Goal: Transaction & Acquisition: Purchase product/service

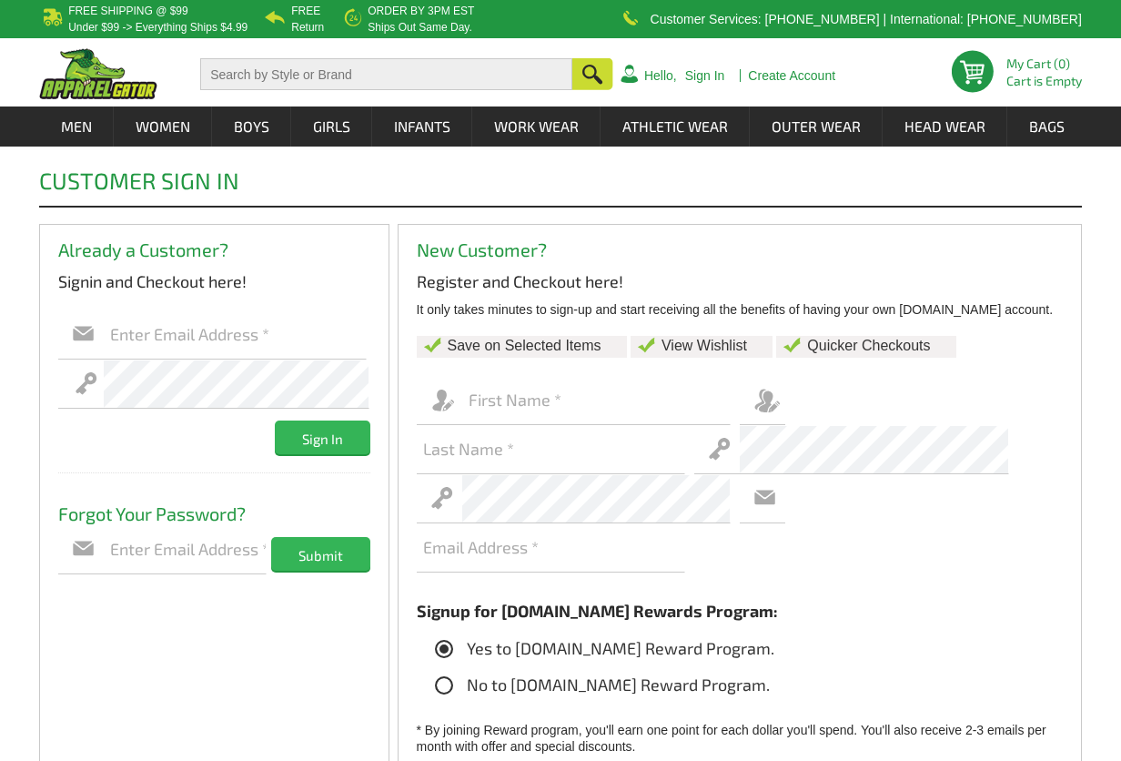
click at [222, 333] on input "text" at bounding box center [235, 334] width 263 height 49
type input "[EMAIL_ADDRESS][DOMAIN_NAME]"
click at [709, 77] on link "Sign In" at bounding box center [705, 75] width 40 height 13
click at [275, 332] on input "text" at bounding box center [235, 334] width 263 height 49
type input "[EMAIL_ADDRESS][DOMAIN_NAME]"
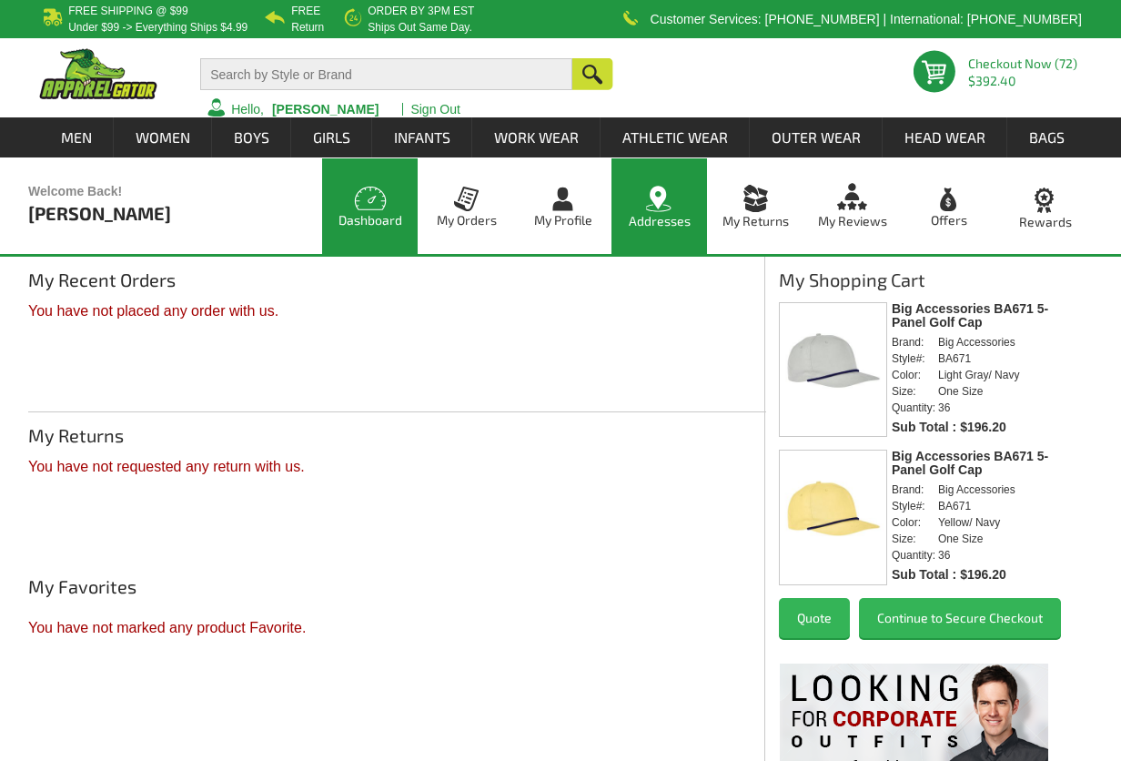
click at [677, 224] on link "Addresses" at bounding box center [659, 206] width 96 height 96
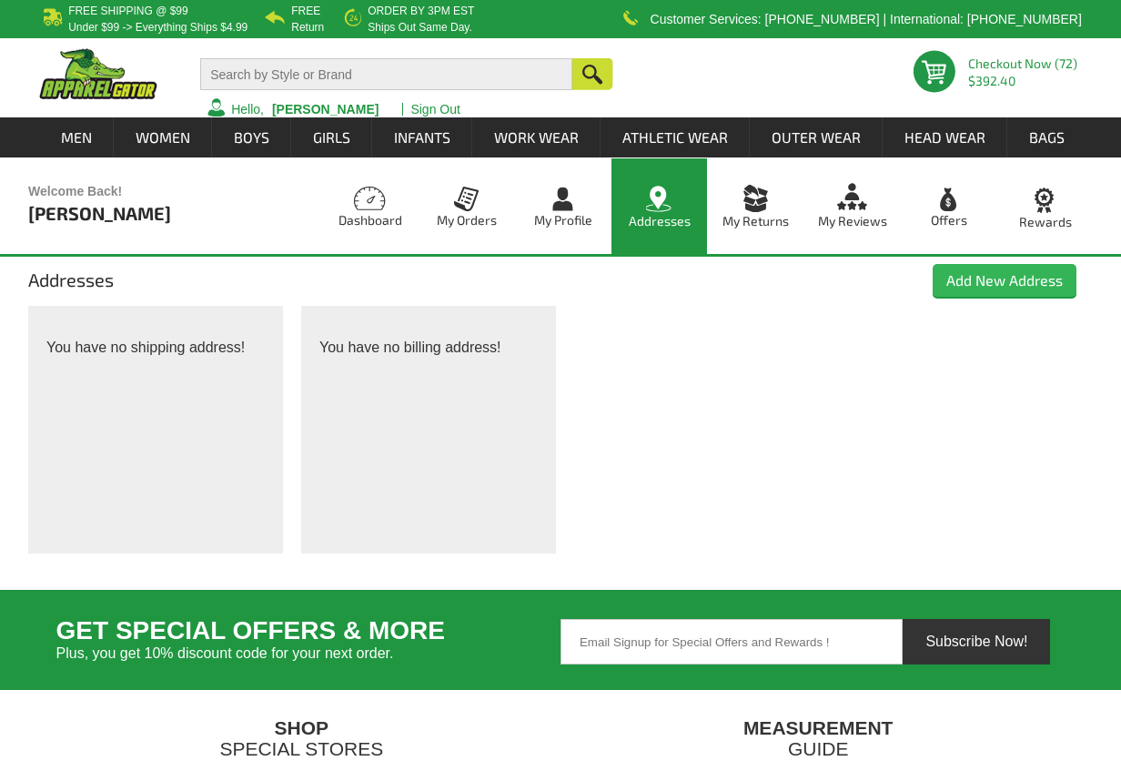
click at [987, 270] on input "Add New Address" at bounding box center [1005, 280] width 144 height 33
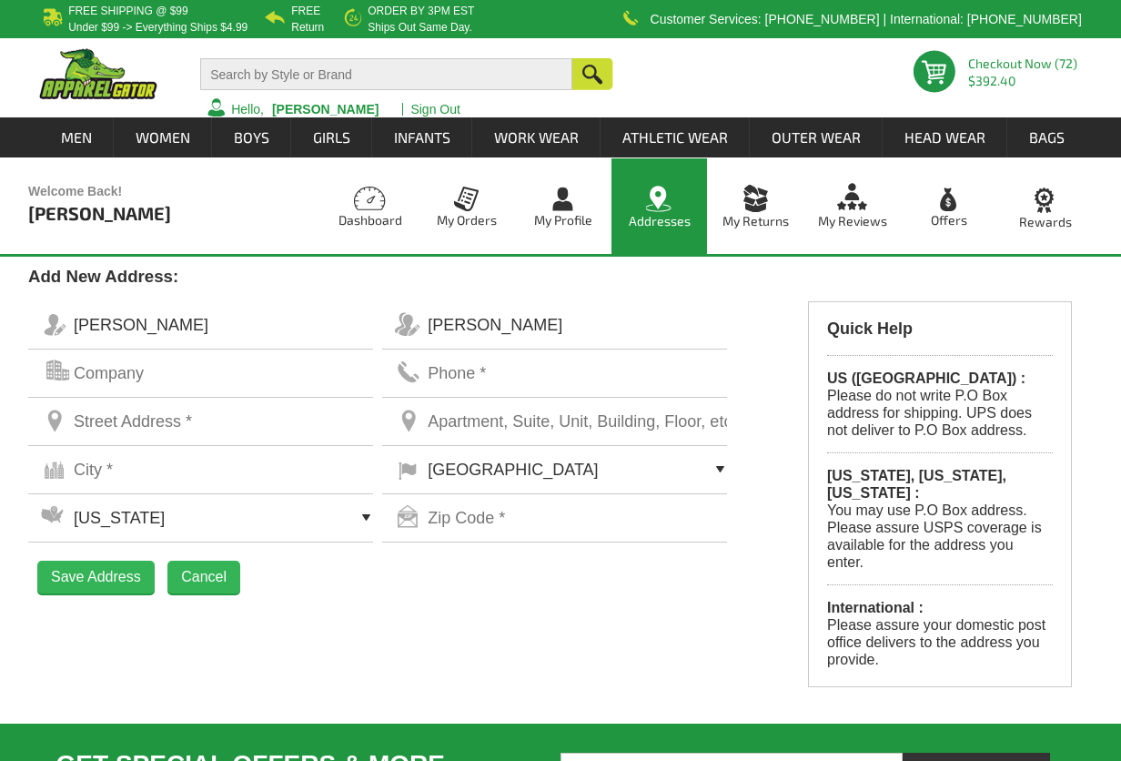
click at [319, 362] on input "text" at bounding box center [223, 373] width 299 height 48
type input "Suite 1227"
click at [554, 417] on input "text" at bounding box center [577, 422] width 299 height 48
paste input "Suite 1227"
type input "Suite 1227"
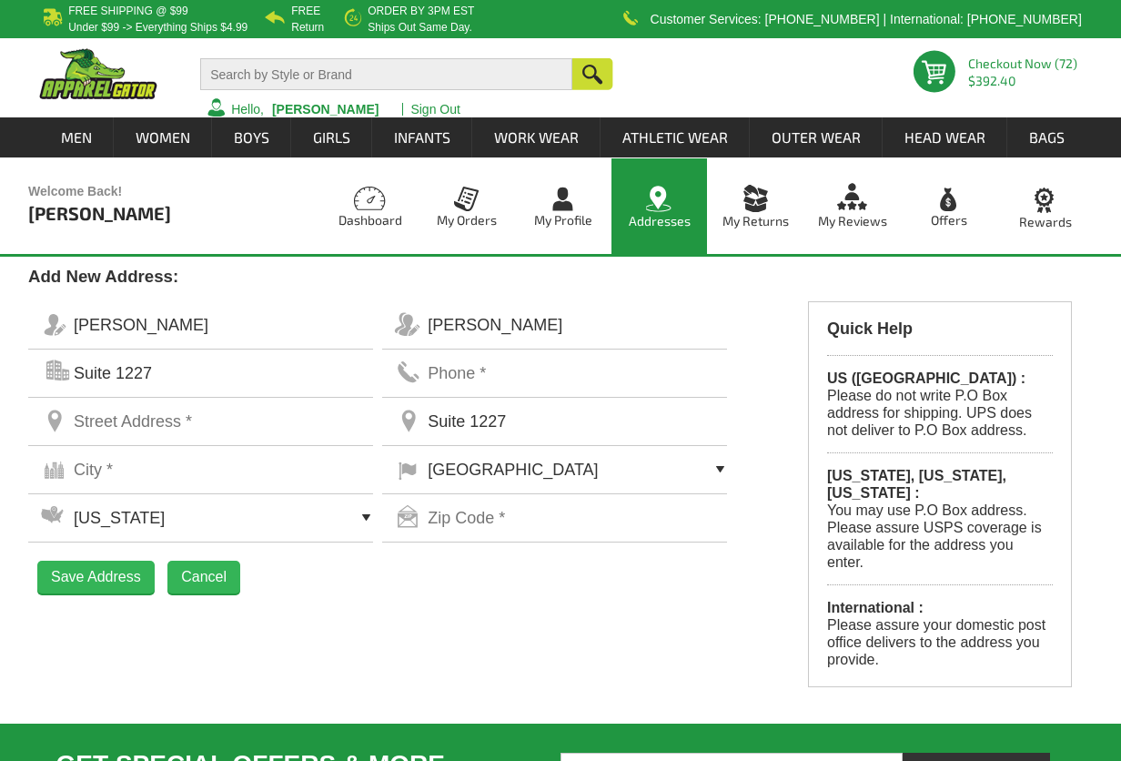
click at [266, 518] on select "Alabama Alaska Arizona Arkansas California Colorado Connecticut Delaware Distri…" at bounding box center [223, 517] width 299 height 49
select select "CA"
click at [74, 493] on select "Alabama Alaska Arizona Arkansas California Colorado Connecticut Delaware Distri…" at bounding box center [223, 517] width 299 height 49
click at [487, 502] on input "text" at bounding box center [577, 518] width 299 height 48
type input "90071"
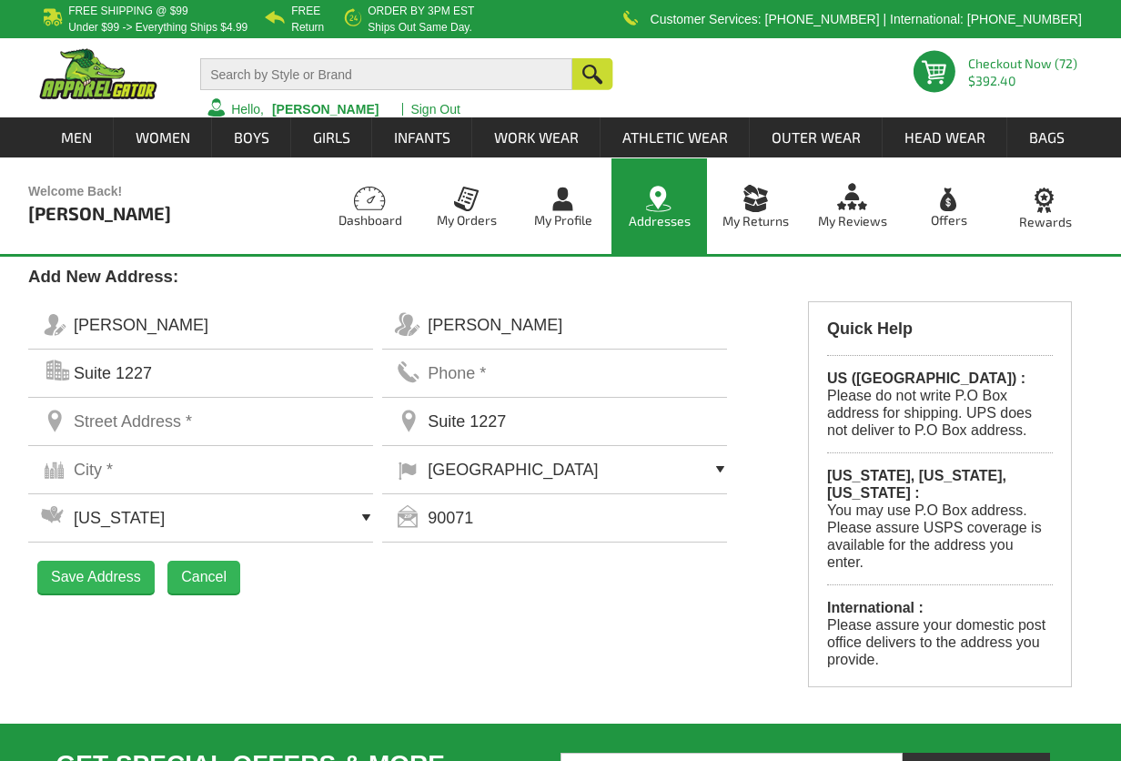
click at [220, 469] on input "text" at bounding box center [223, 470] width 299 height 48
type input "Los Angeles"
click at [475, 366] on input "text" at bounding box center [577, 373] width 299 height 48
type input "626222"
click at [284, 407] on input "text" at bounding box center [223, 422] width 299 height 48
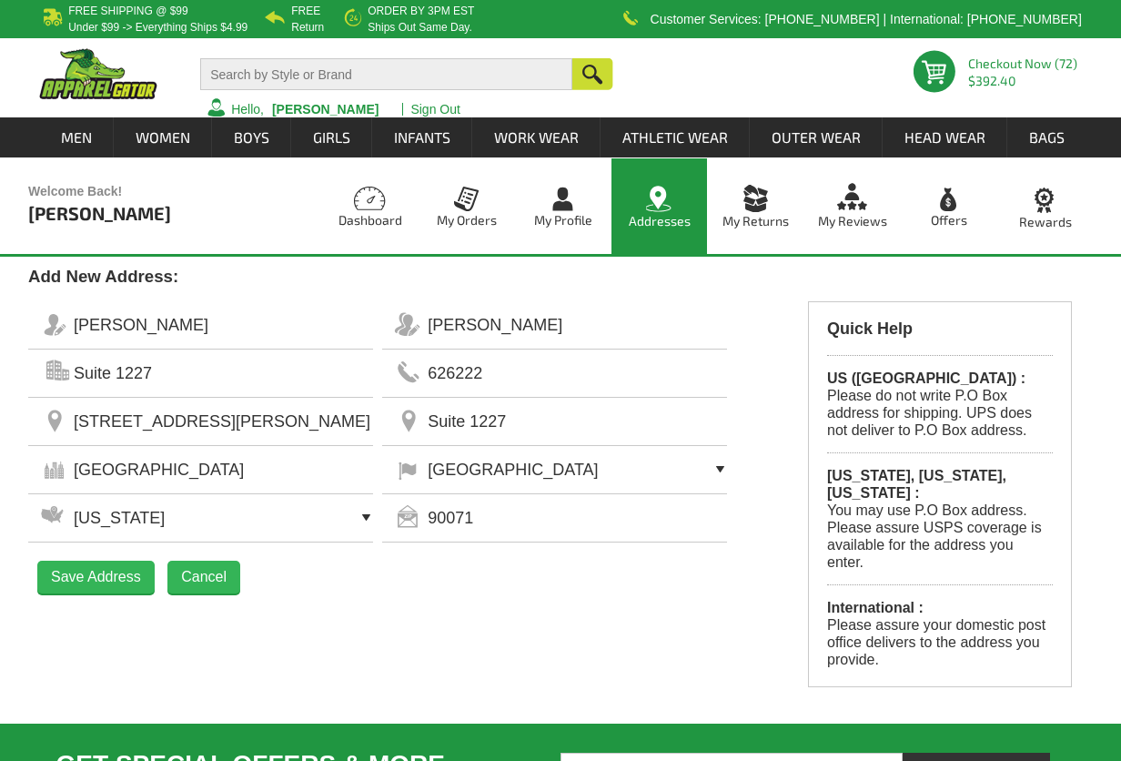
type input "545 S Figueroa Street"
click at [556, 364] on input "626222" at bounding box center [577, 373] width 299 height 48
type input "6262221349"
click at [129, 567] on input "Save Address" at bounding box center [95, 576] width 117 height 33
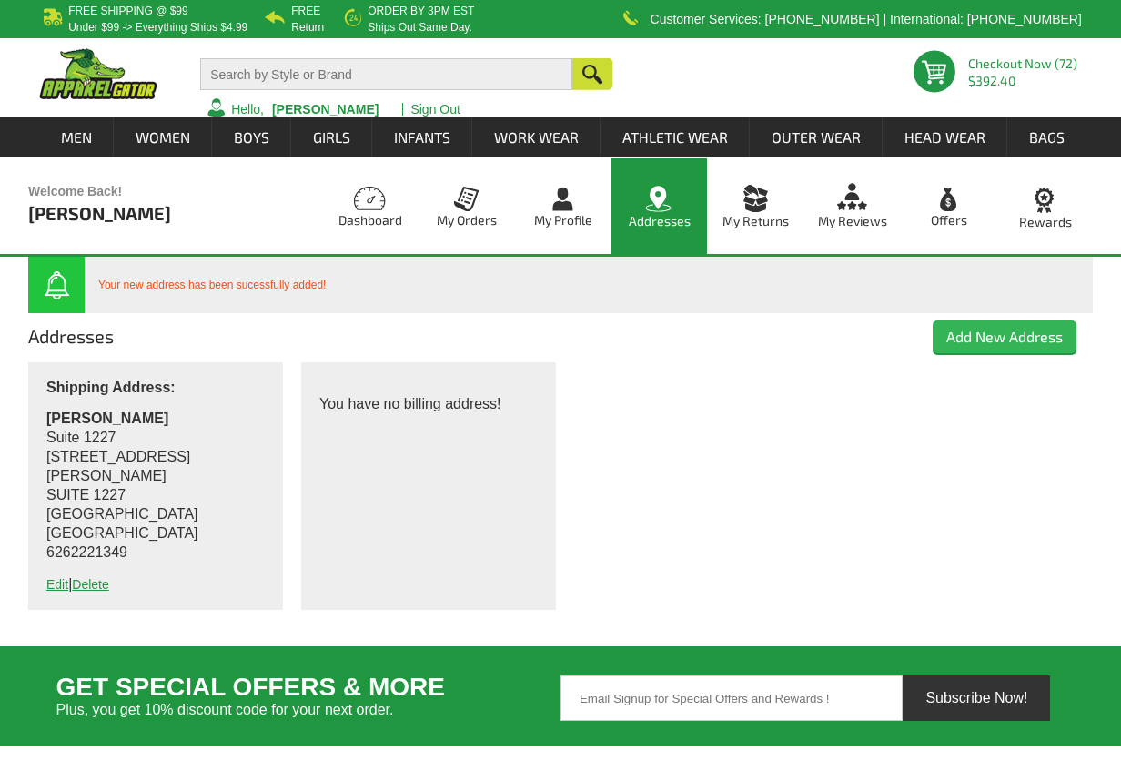
click at [391, 464] on p "You have no billing address!" at bounding box center [428, 459] width 218 height 131
click at [1025, 336] on input "Add New Address" at bounding box center [1005, 336] width 144 height 33
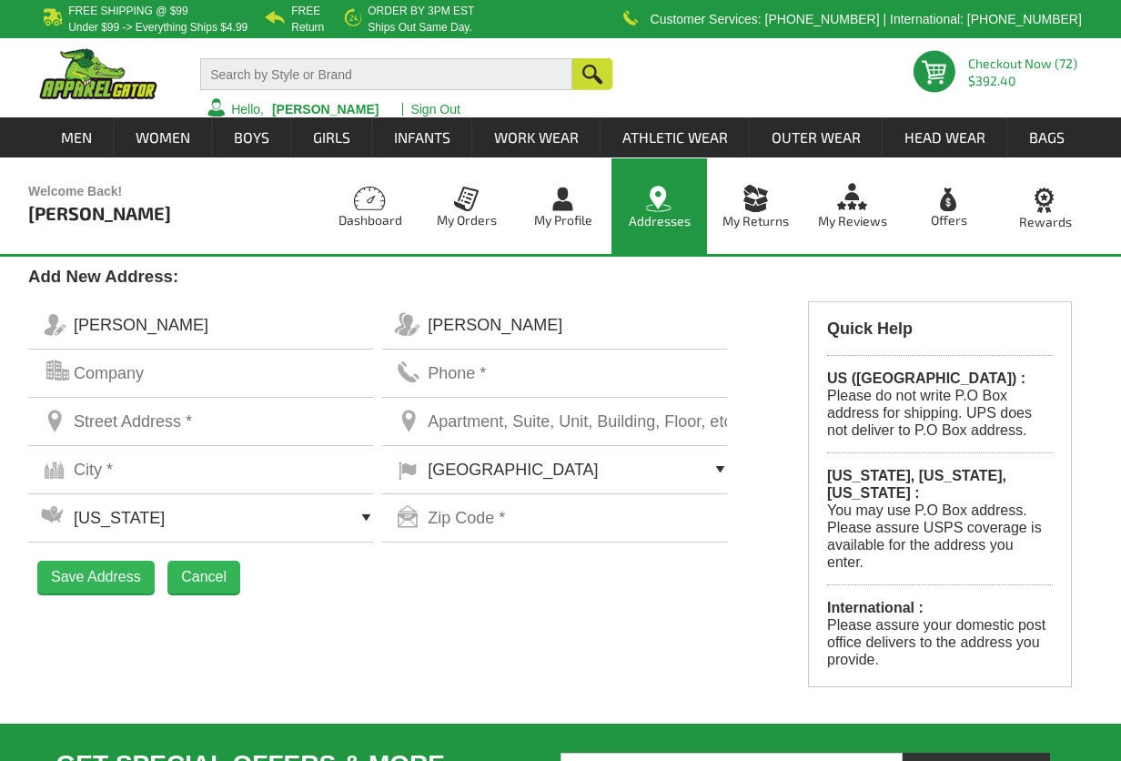
click at [209, 575] on input "Cancel" at bounding box center [203, 576] width 73 height 33
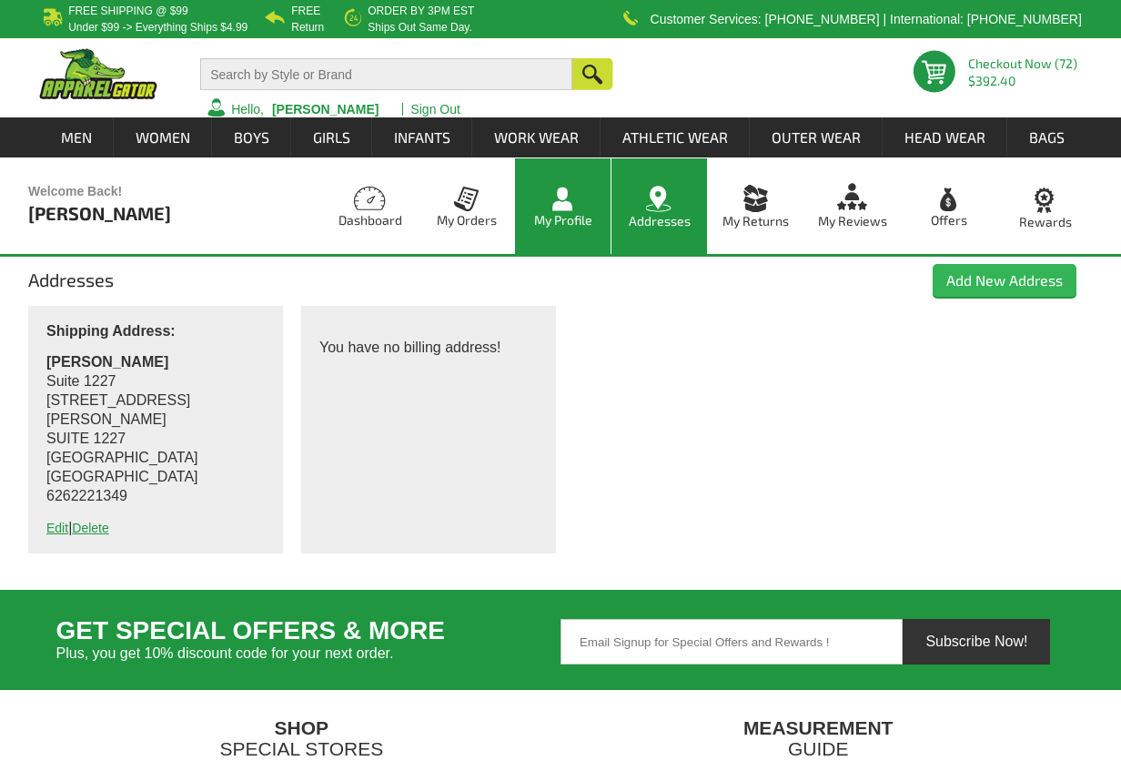
click at [561, 217] on link "My Profile" at bounding box center [563, 206] width 96 height 96
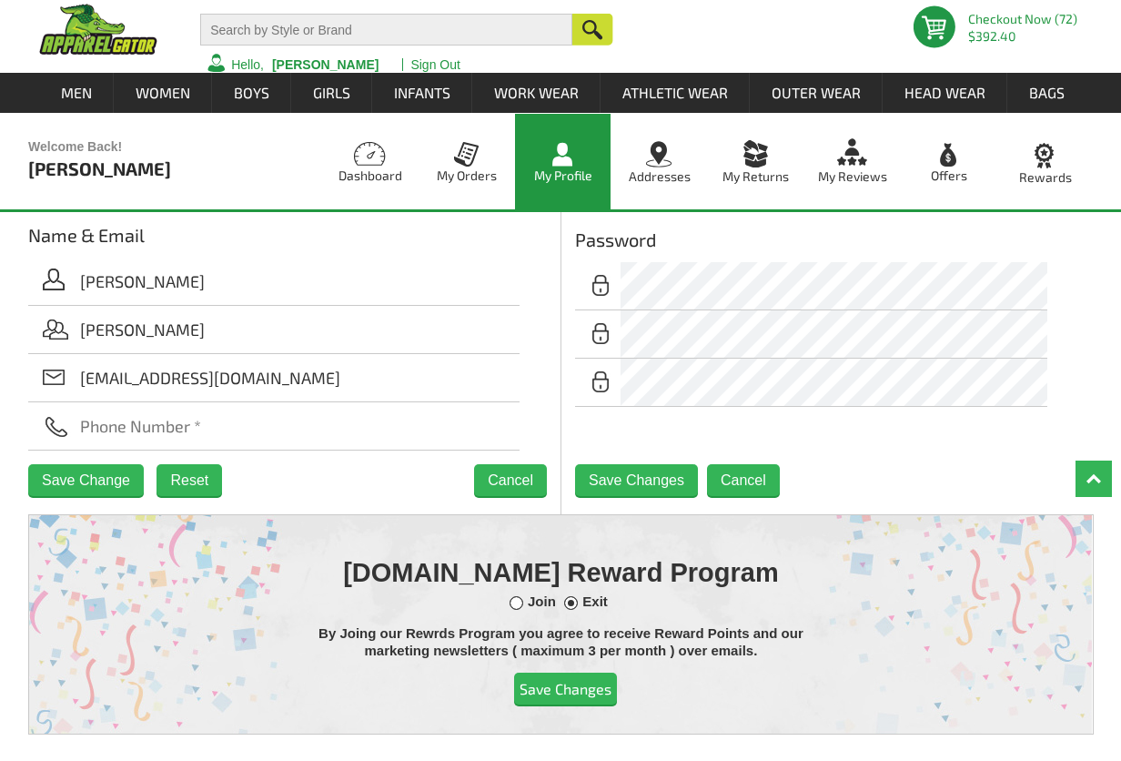
scroll to position [39, 0]
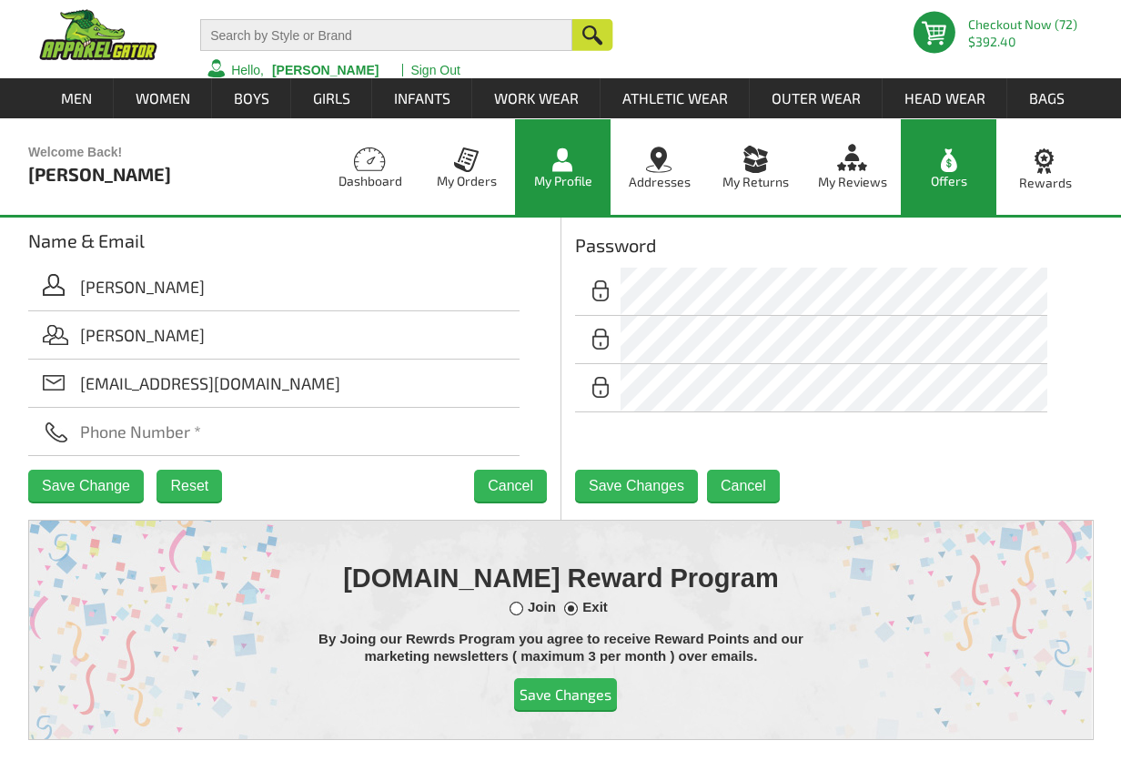
click at [946, 180] on link "Offers" at bounding box center [949, 167] width 96 height 96
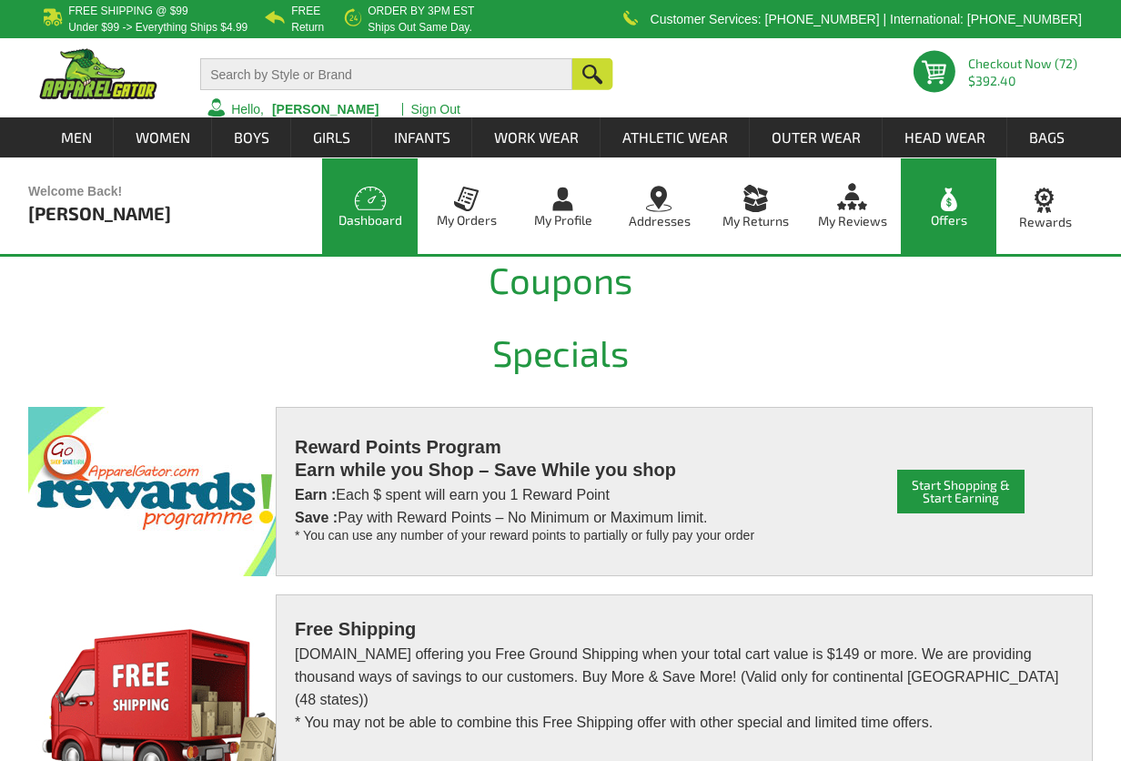
click at [380, 216] on link "Dashboard" at bounding box center [370, 206] width 96 height 96
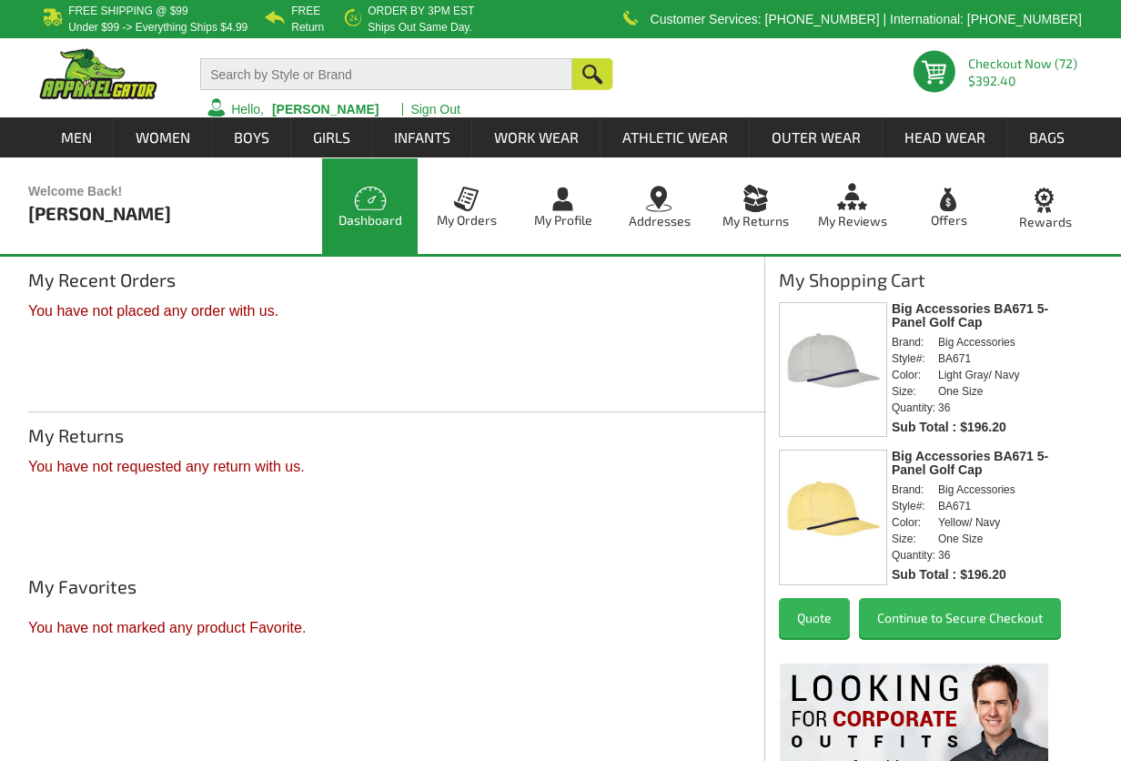
click at [935, 66] on link at bounding box center [935, 76] width 45 height 53
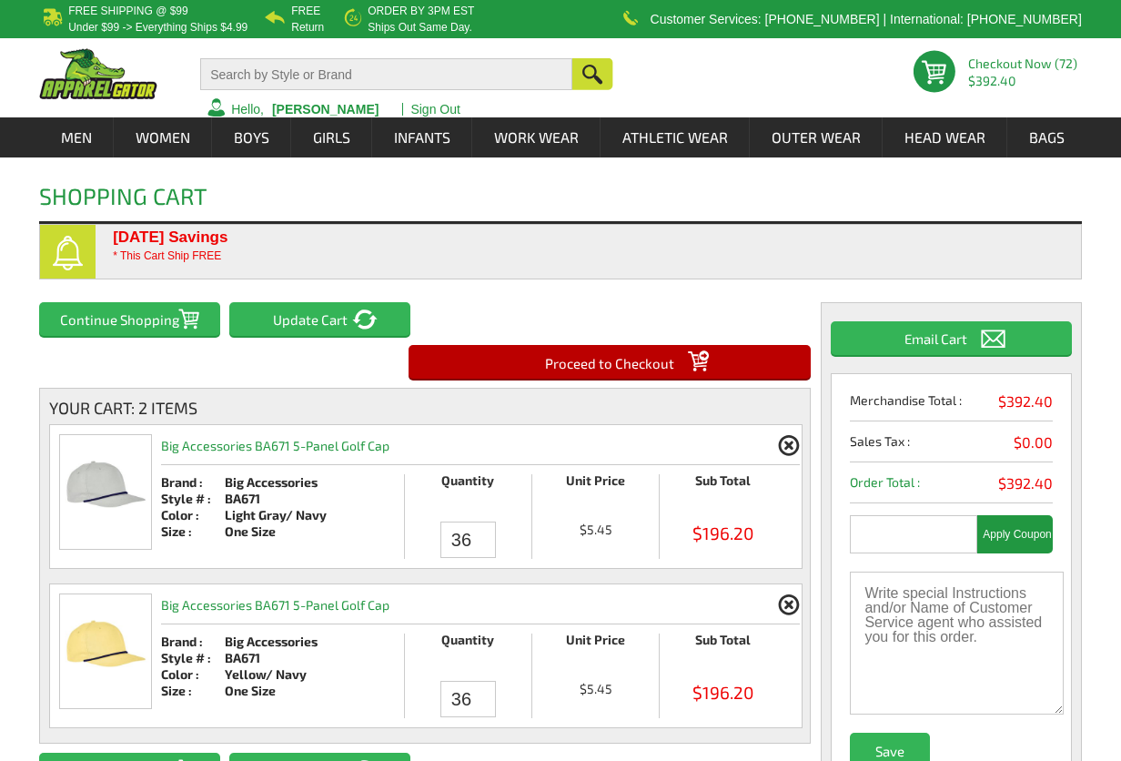
click at [764, 347] on input "Proceed to Checkout" at bounding box center [609, 362] width 402 height 34
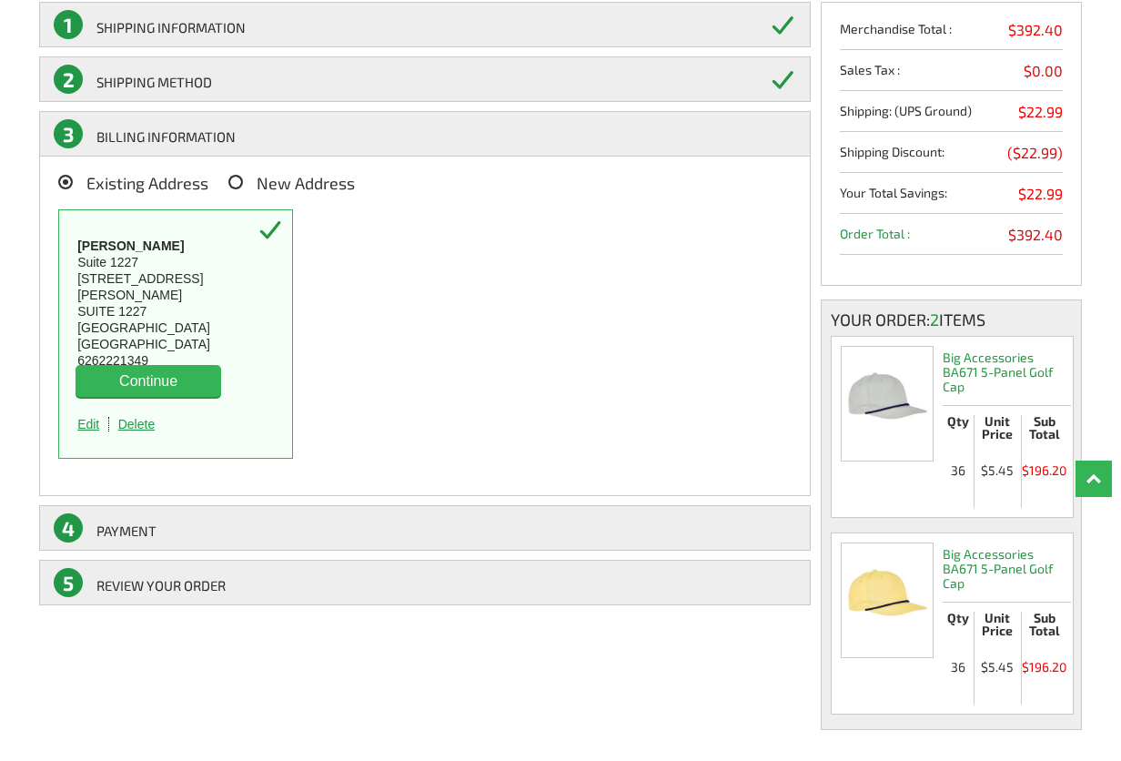
scroll to position [245, 0]
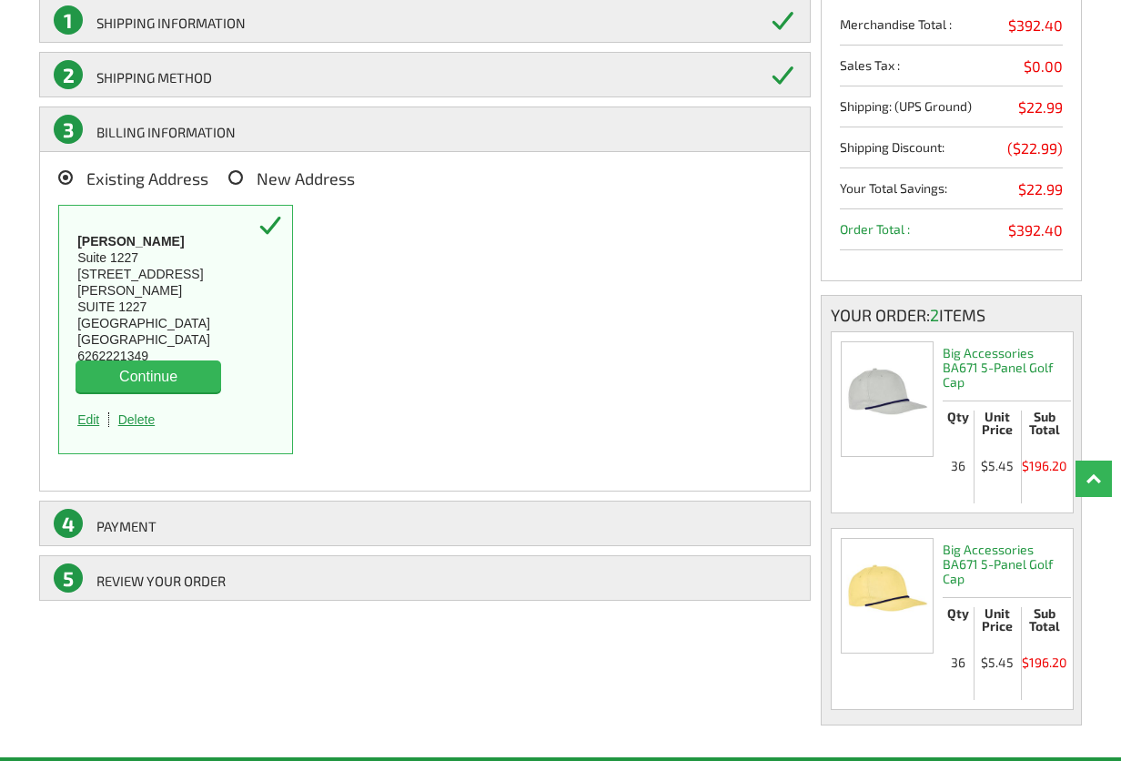
click at [176, 366] on button "Continue" at bounding box center [149, 376] width 146 height 32
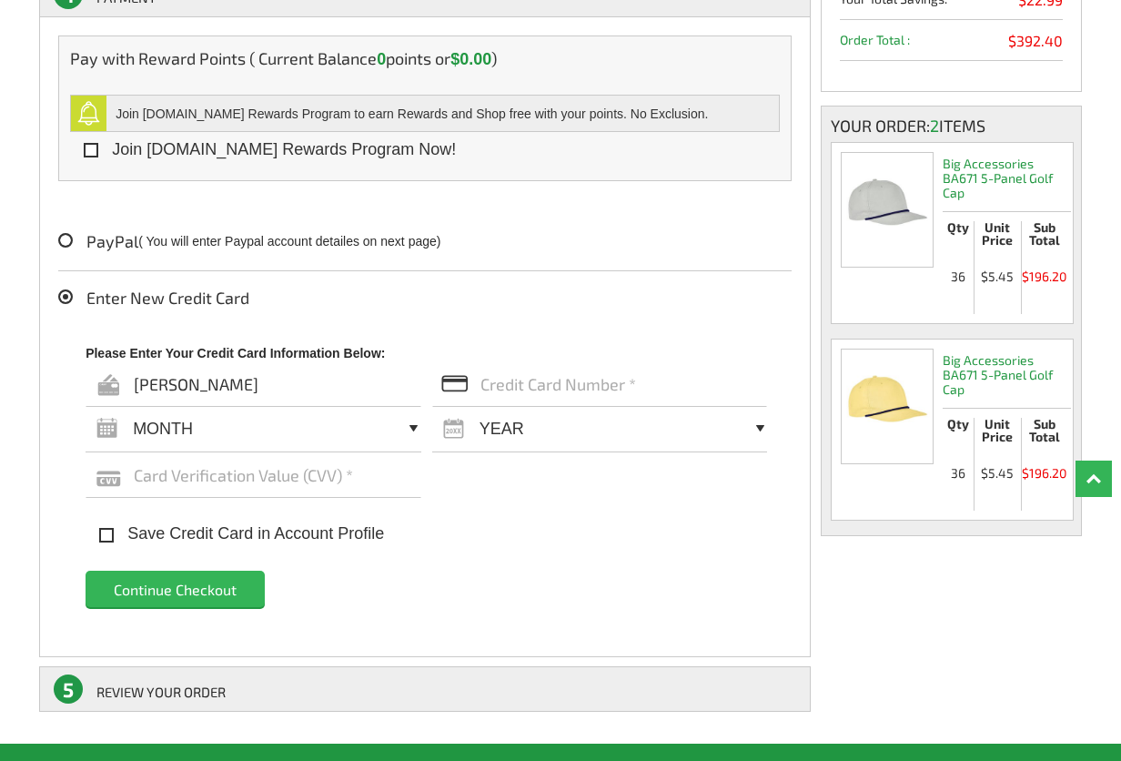
scroll to position [458, 0]
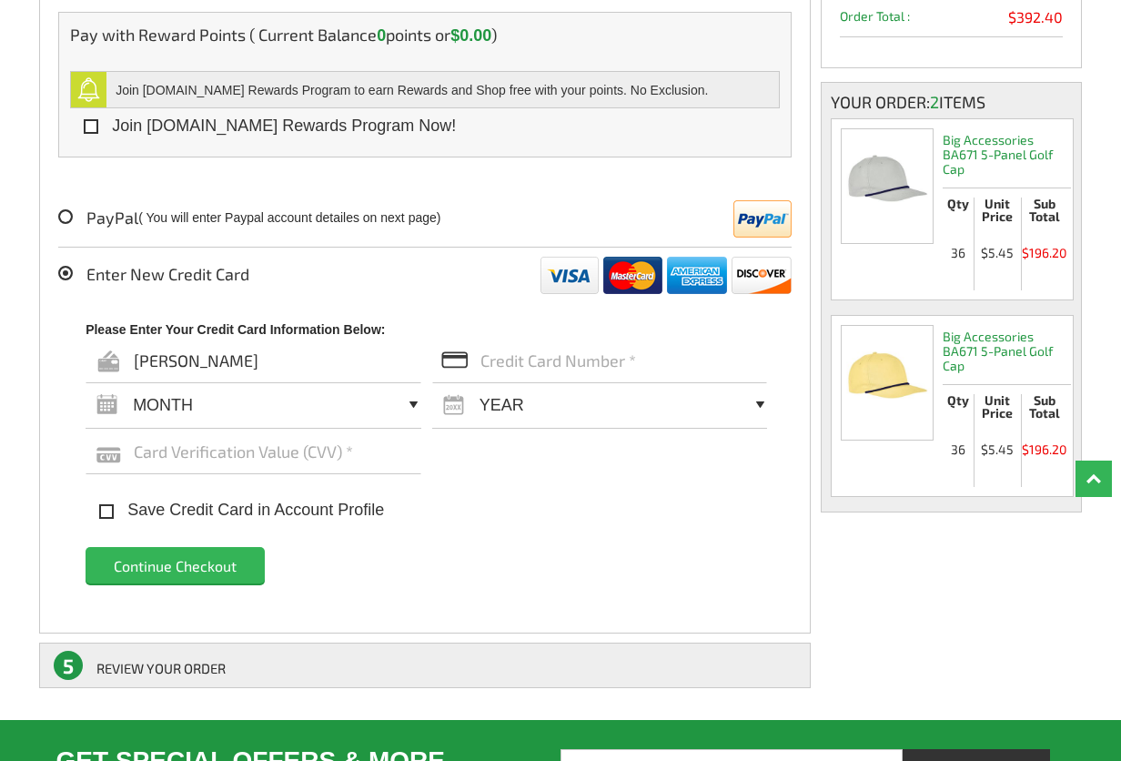
click at [493, 359] on input "text" at bounding box center [600, 360] width 336 height 45
paste input "[CREDIT_CARD_NUMBER]"
type input "[CREDIT_CARD_NUMBER]"
click at [277, 404] on select "MONTH 01 02 03 04 05 06 07 08 09 10 11 12" at bounding box center [254, 404] width 336 height 47
select select "09"
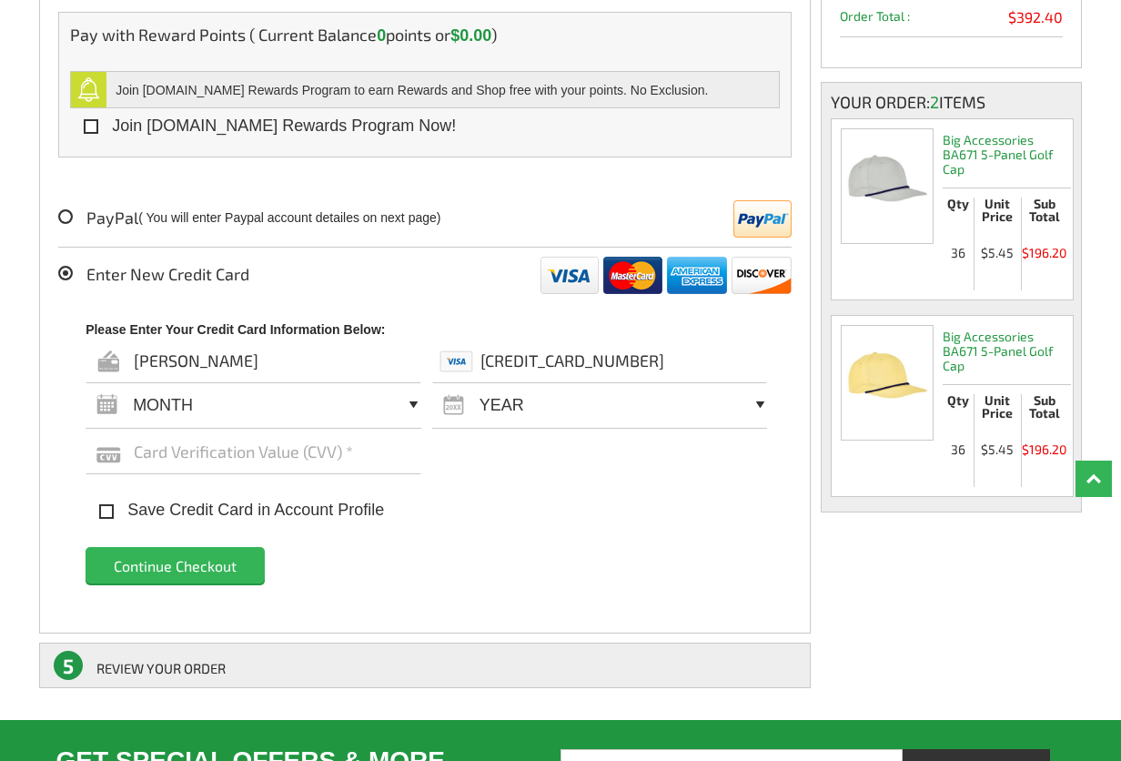
click at [86, 381] on select "MONTH 01 02 03 04 05 06 07 08 09 10 11 12" at bounding box center [254, 404] width 336 height 47
click at [532, 393] on select "YEAR 2025 2026 2027 2028 2029 2030 2031 2032 2033 2034 2035" at bounding box center [600, 404] width 336 height 47
select select "2029"
click at [432, 381] on select "YEAR 2025 2026 2027 2028 2029 2030 2031 2032 2033 2034 2035" at bounding box center [600, 404] width 336 height 47
click at [270, 437] on input "text" at bounding box center [254, 451] width 336 height 45
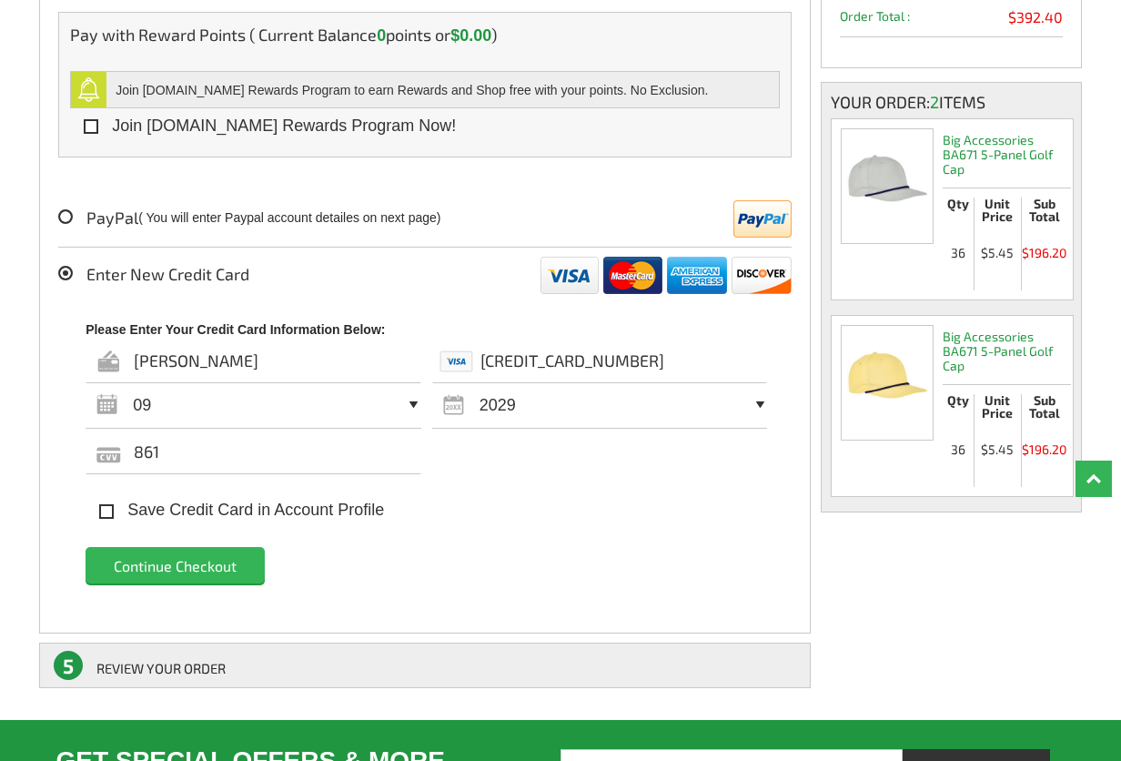
type input "861"
click at [610, 582] on div "Please Enter Your Credit Card Information Below: Michael Ingram 414846017130334…" at bounding box center [439, 463] width 706 height 284
click at [206, 560] on input "Continue Checkout" at bounding box center [175, 565] width 179 height 36
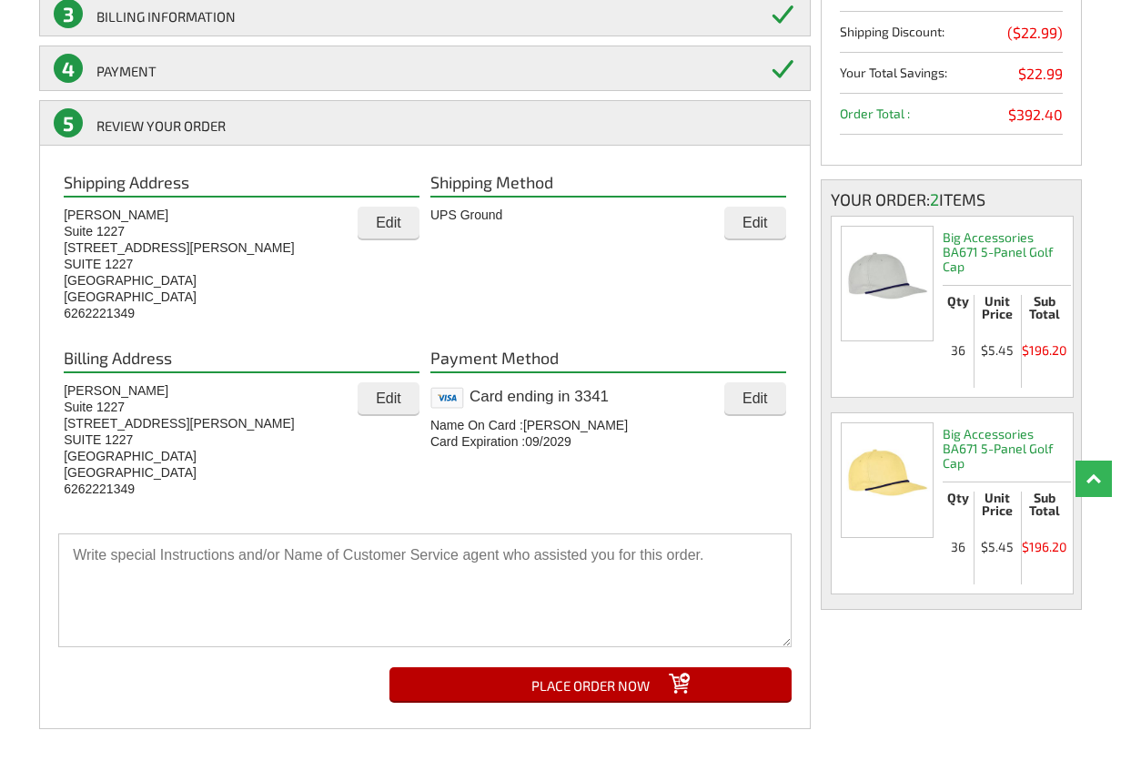
scroll to position [361, 0]
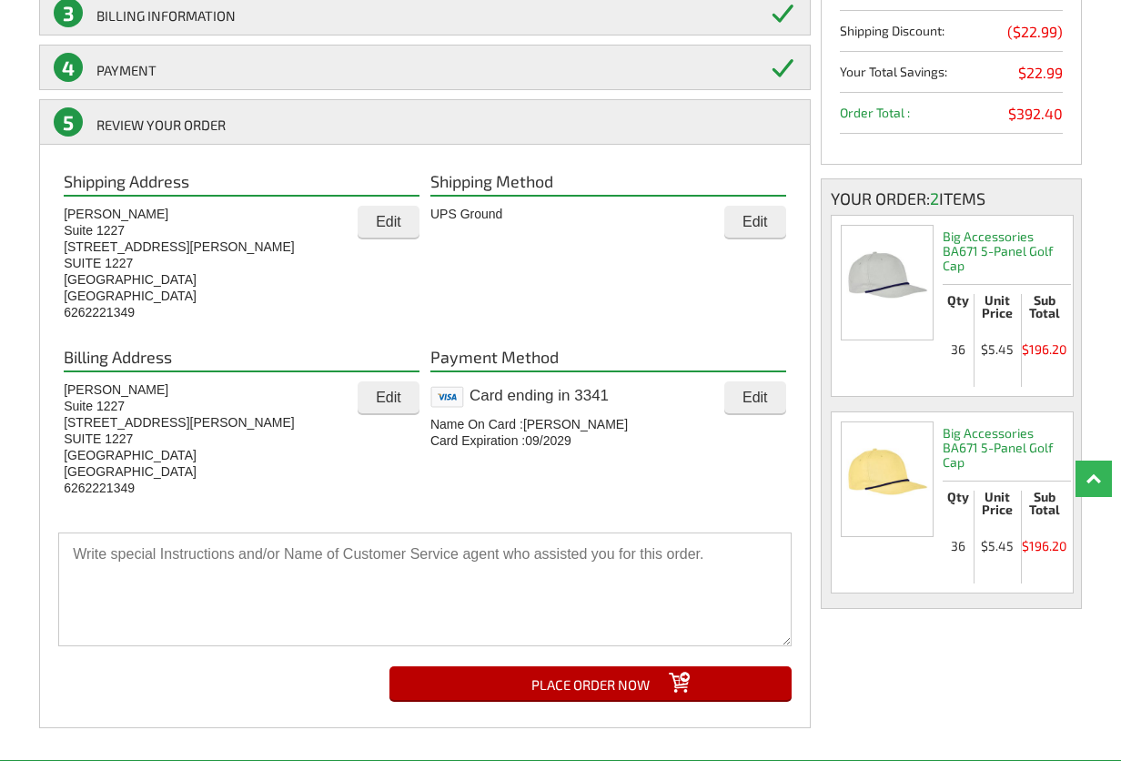
click at [702, 672] on input "PLACE ORDER NOW" at bounding box center [590, 683] width 402 height 34
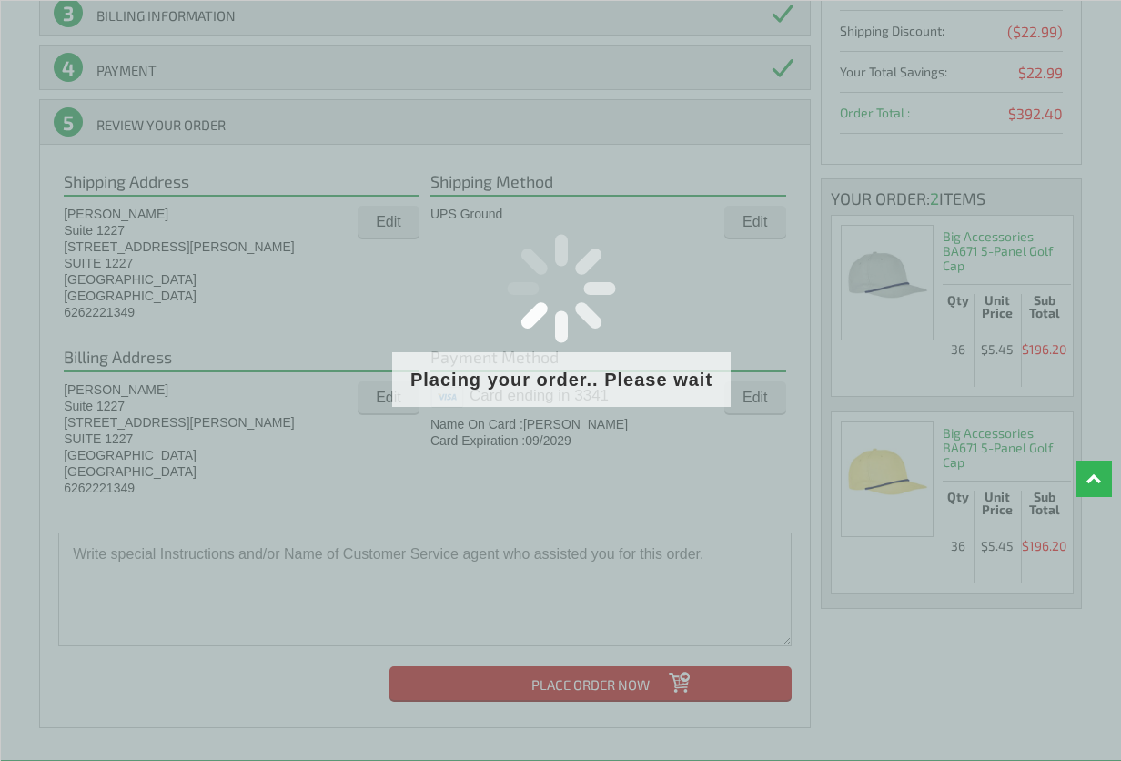
click at [451, 541] on div "Placing your order.. Please wait" at bounding box center [561, 588] width 1123 height 1176
click at [1096, 475] on link "Top" at bounding box center [1093, 478] width 36 height 36
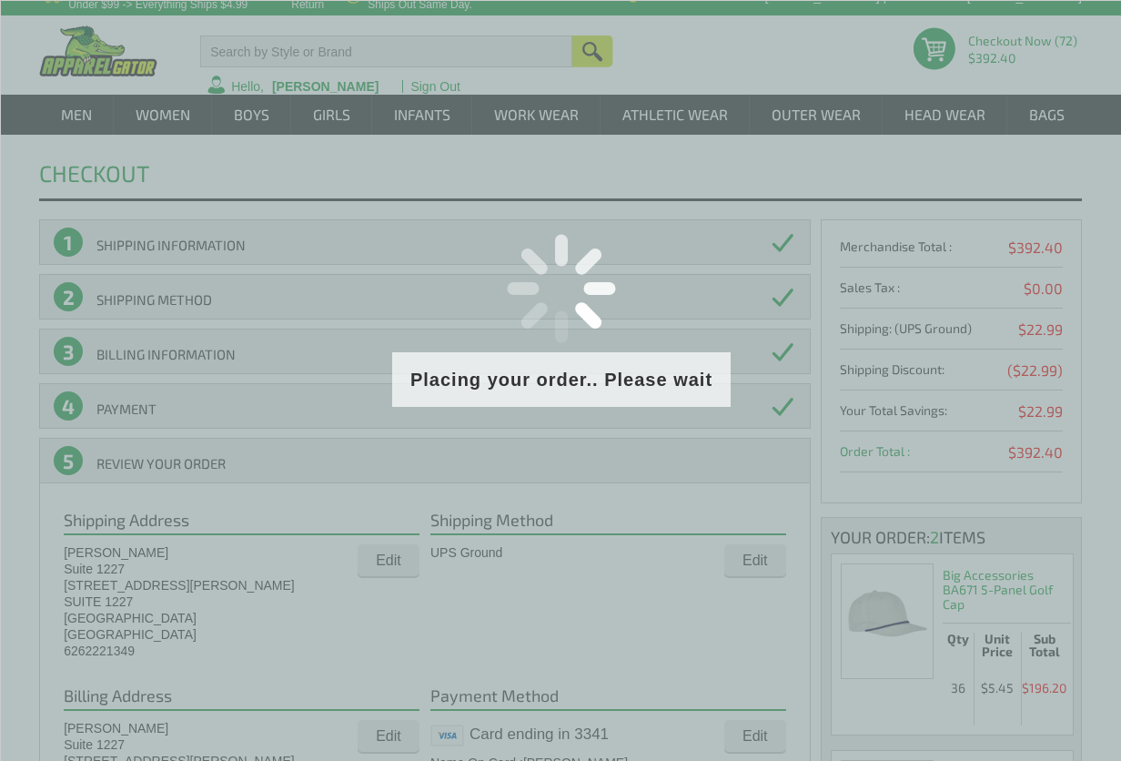
scroll to position [0, 0]
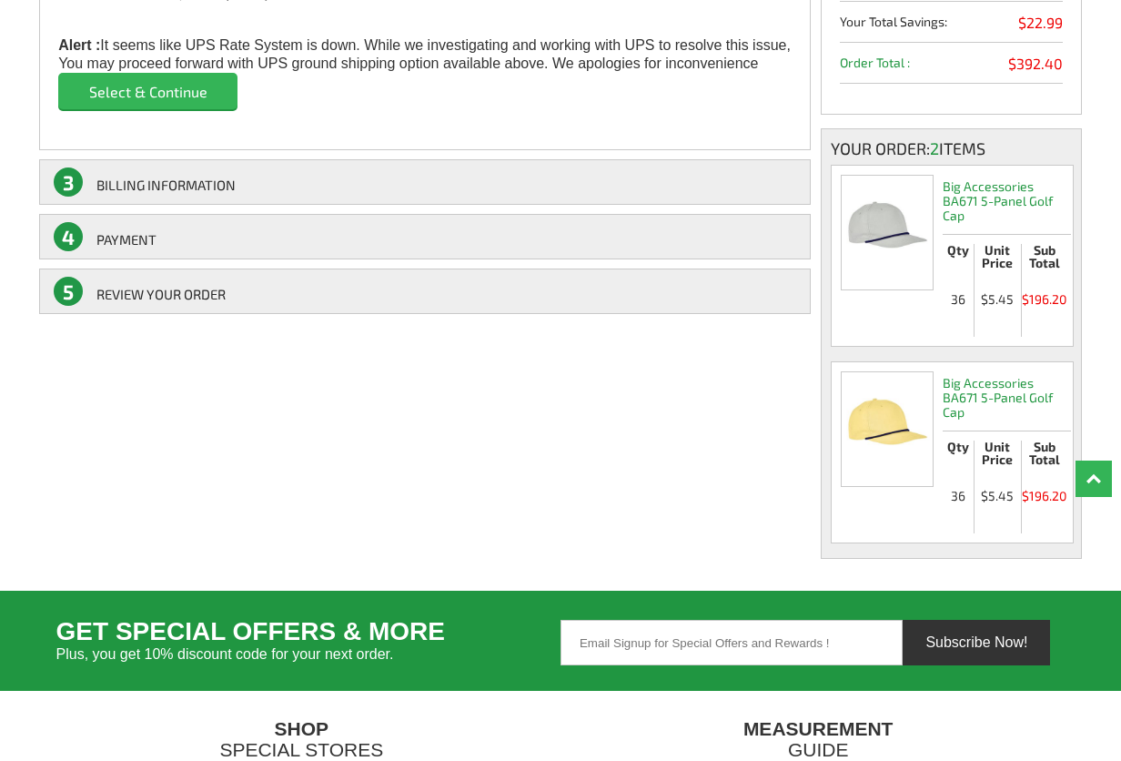
scroll to position [417, 0]
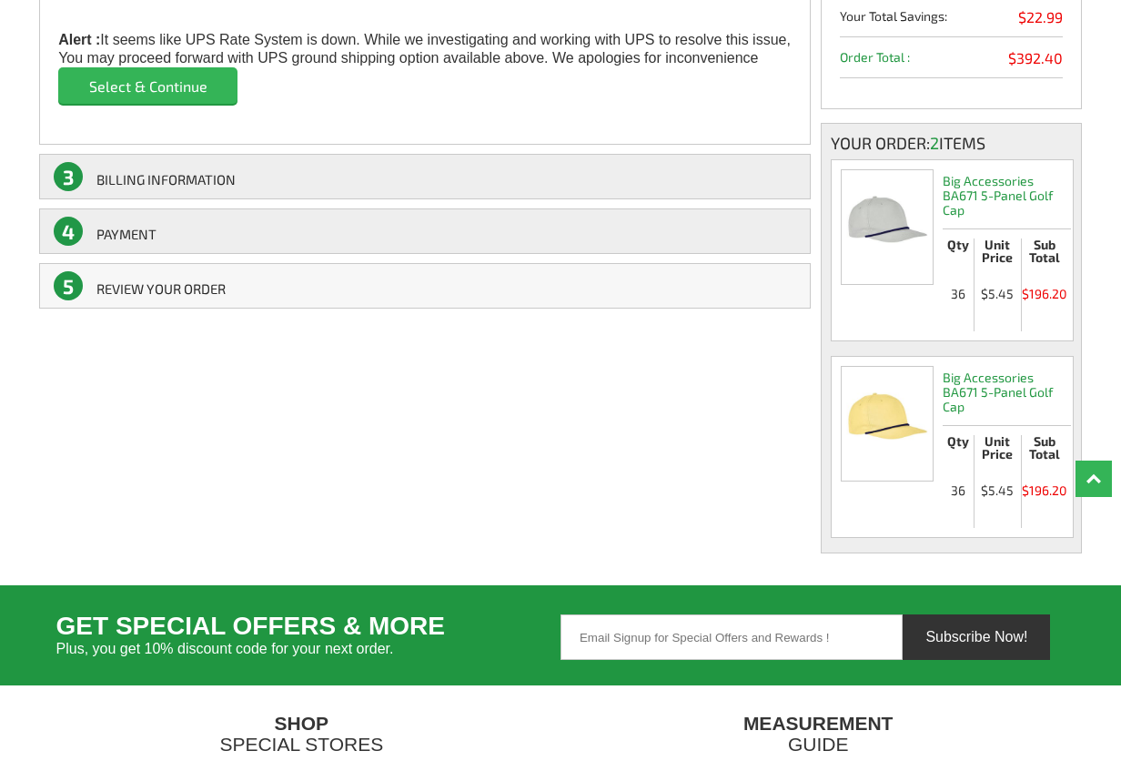
click at [261, 267] on link "5 REVIEW YOUR ORDER" at bounding box center [424, 285] width 771 height 45
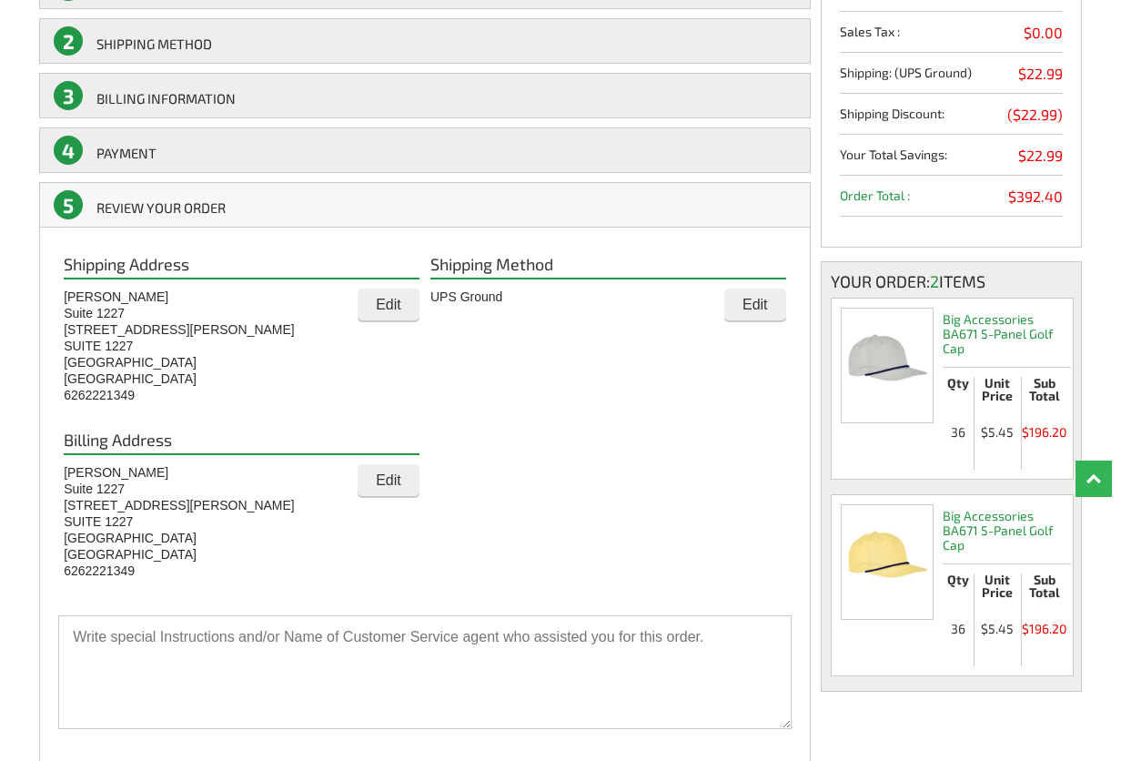
scroll to position [0, 0]
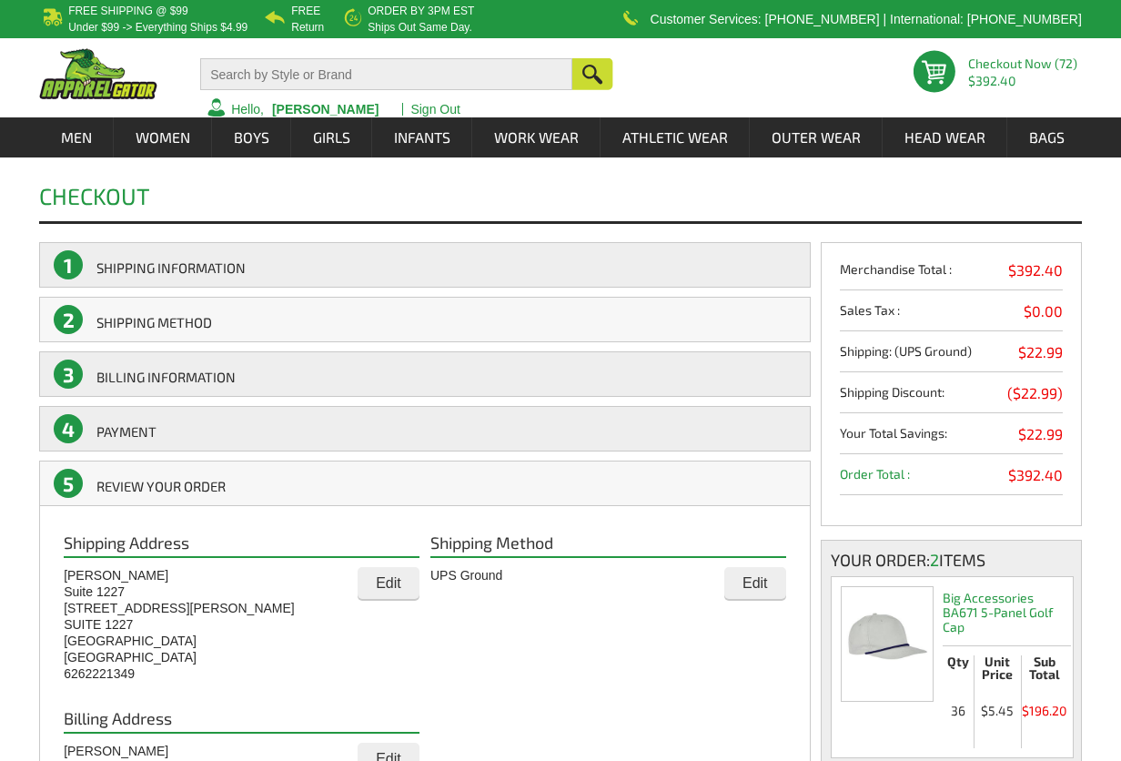
click at [260, 312] on link "2 SHIPPING Method" at bounding box center [424, 319] width 771 height 45
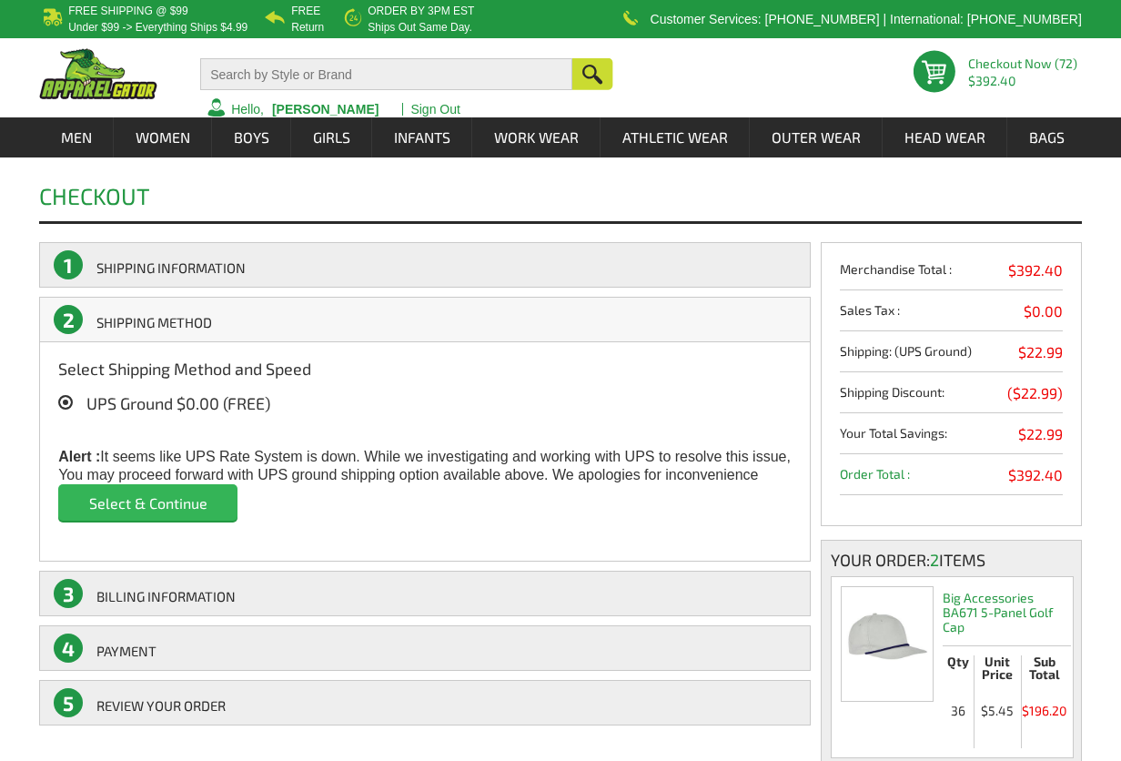
click at [158, 494] on input "Select & Continue" at bounding box center [147, 502] width 179 height 36
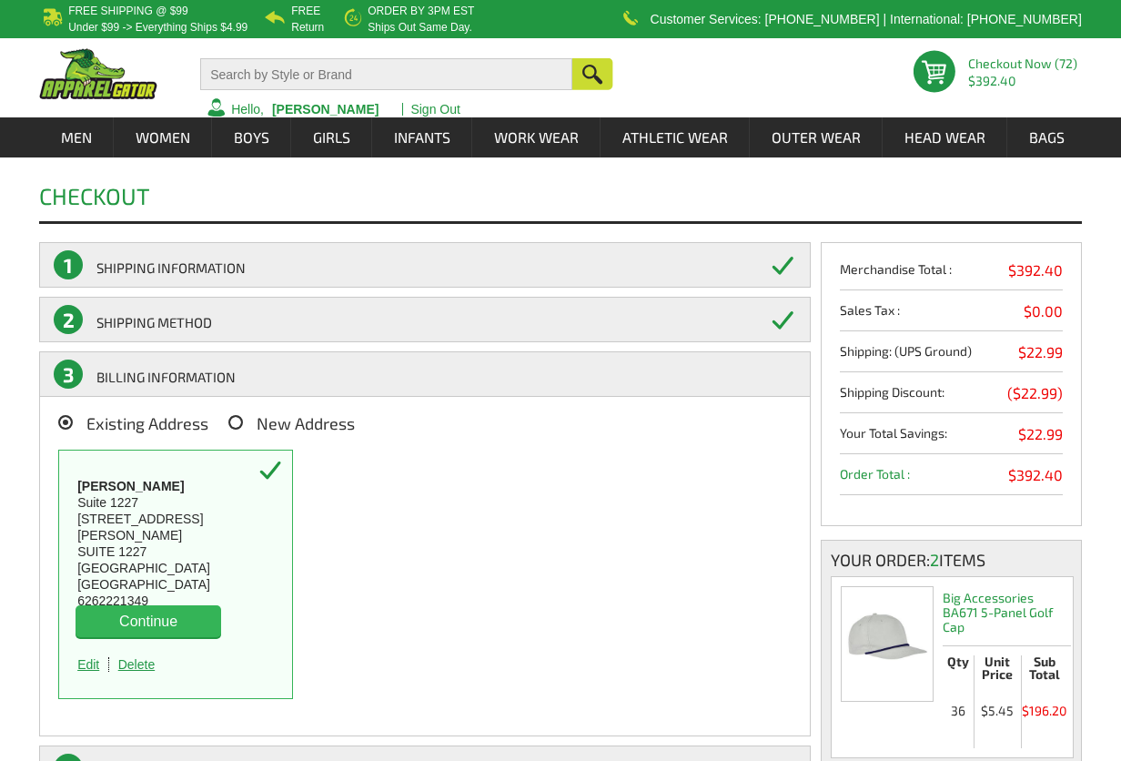
select select "2029"
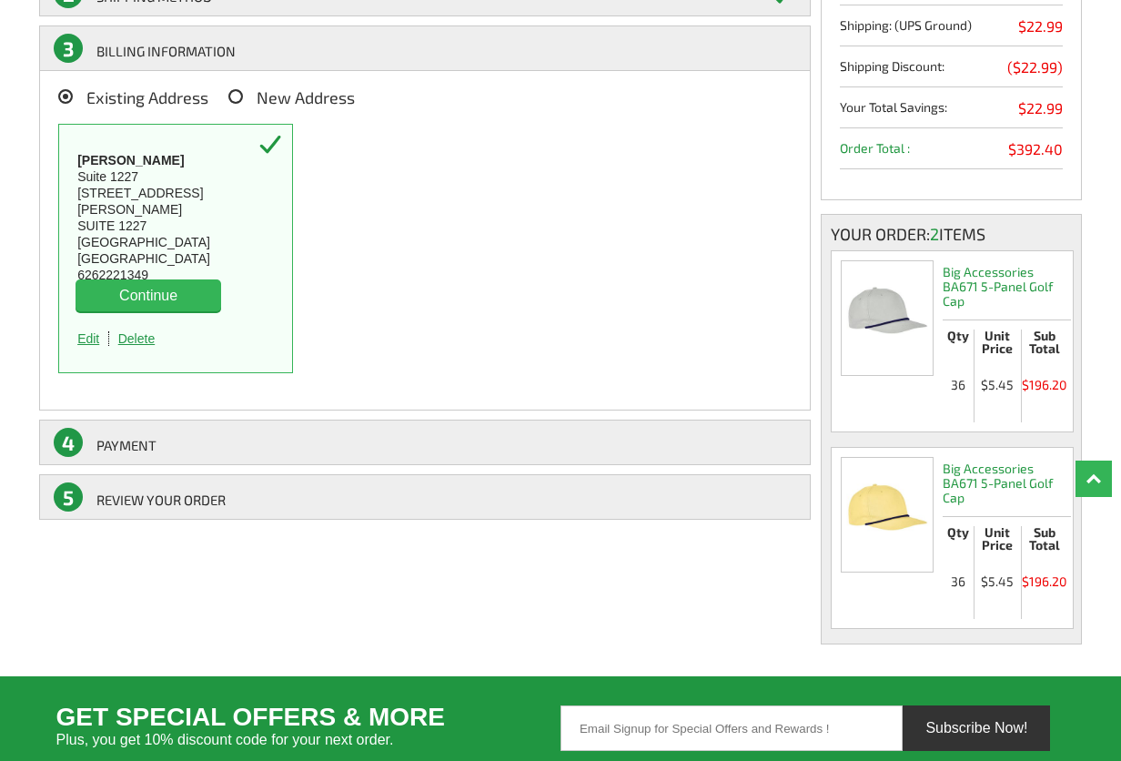
scroll to position [348, 0]
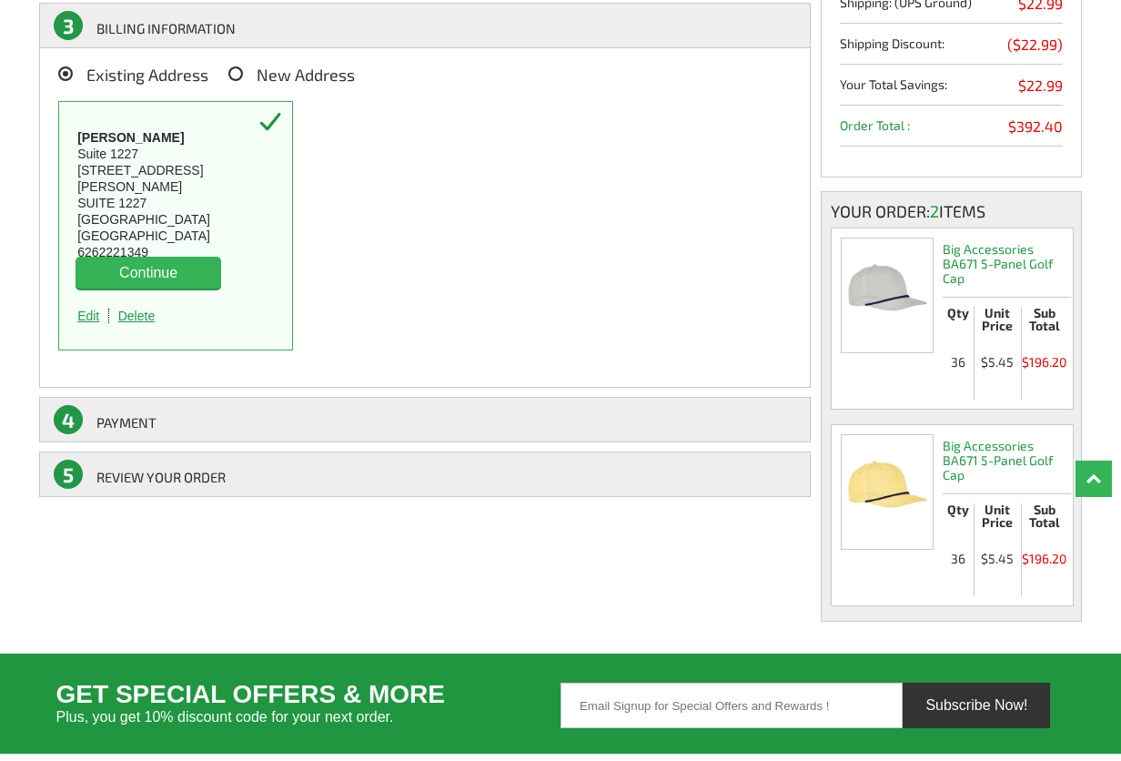
click at [197, 262] on button "Continue" at bounding box center [149, 273] width 146 height 32
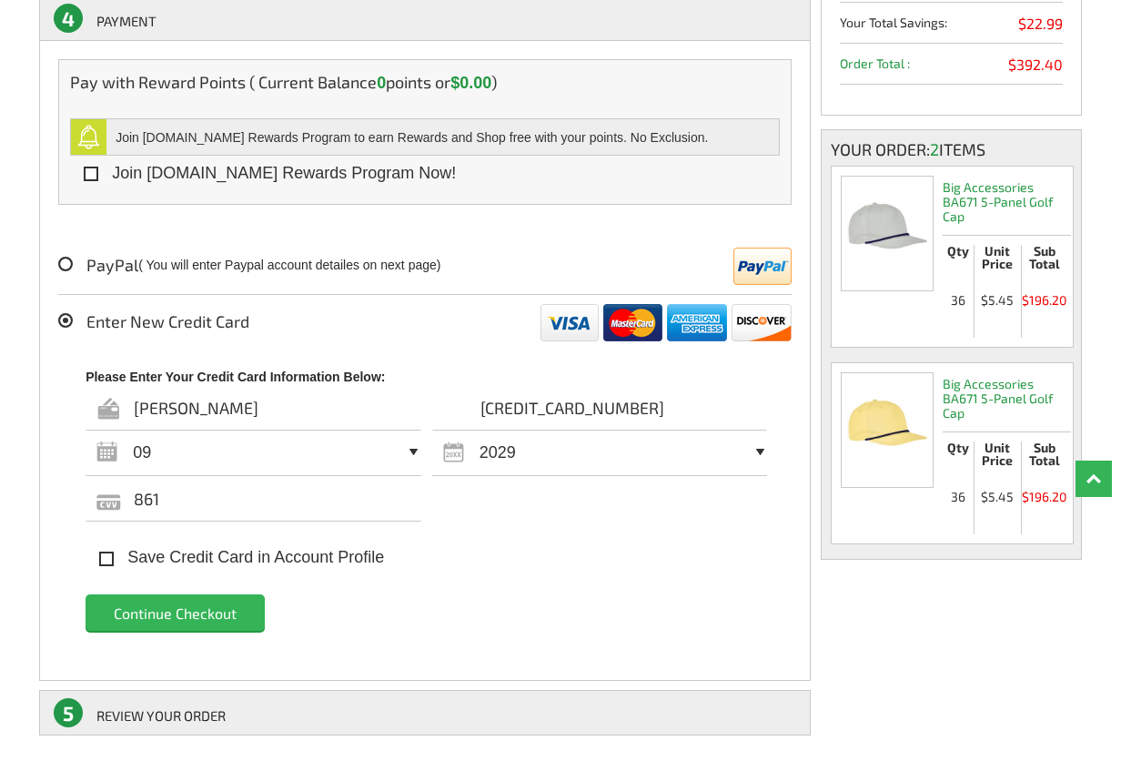
scroll to position [412, 0]
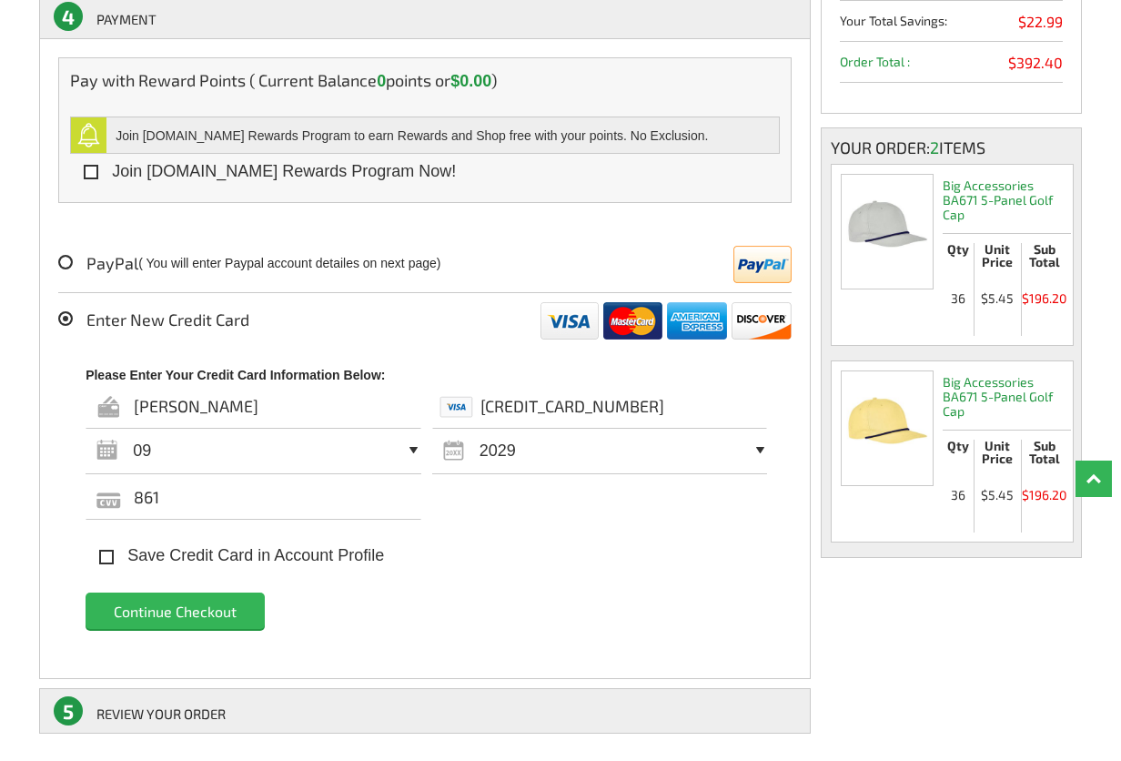
click at [212, 608] on input "Continue Checkout" at bounding box center [175, 610] width 179 height 36
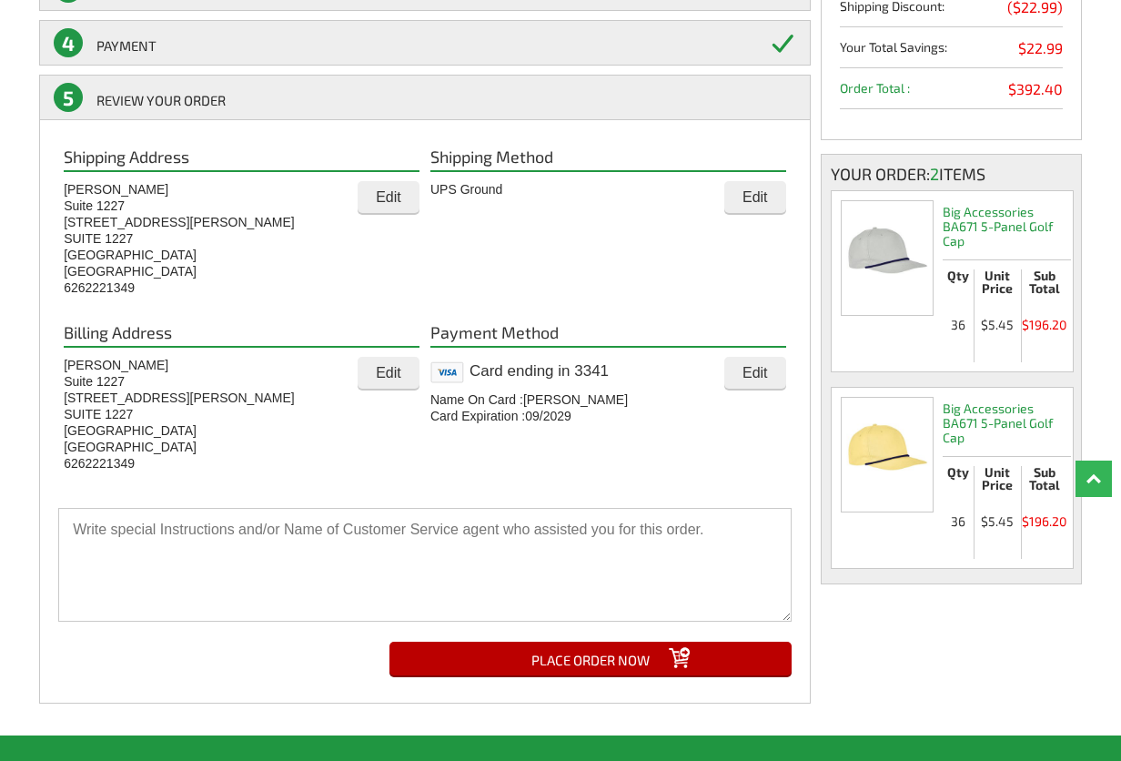
scroll to position [497, 0]
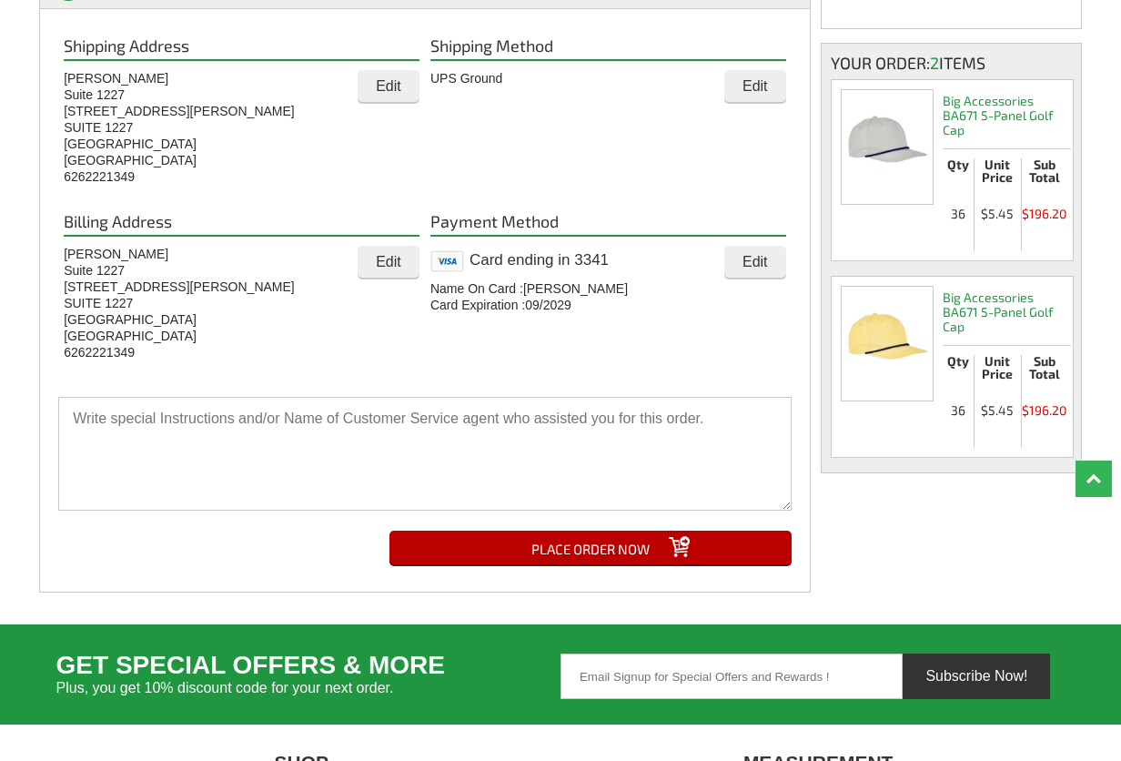
click at [612, 535] on input "PLACE ORDER NOW" at bounding box center [590, 547] width 402 height 34
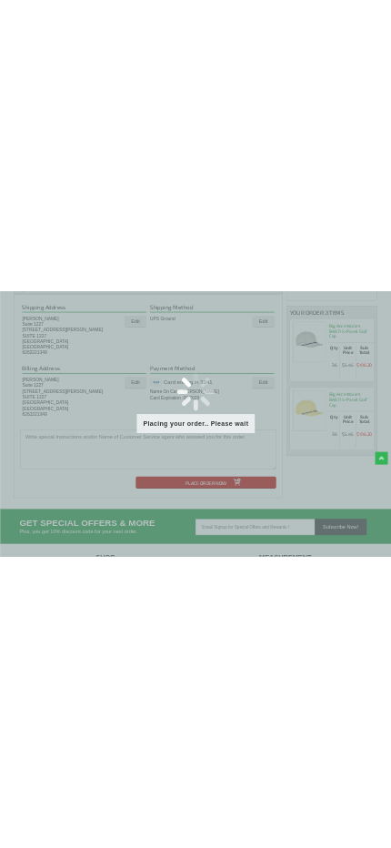
scroll to position [541, 0]
